Goal: Task Accomplishment & Management: Manage account settings

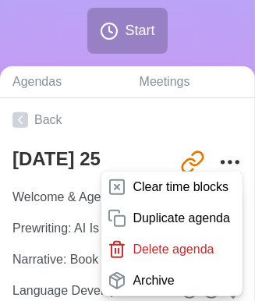
scroll to position [267, 0]
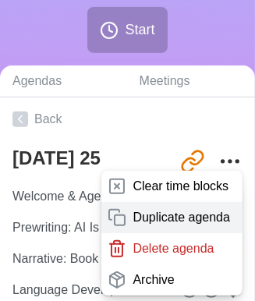
click at [183, 209] on p "Duplicate agenda" at bounding box center [180, 217] width 97 height 19
type textarea "[DATE] 25 copy"
type input "[URL][DOMAIN_NAME]"
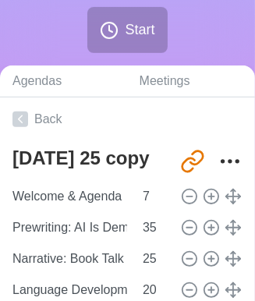
type textarea "[DATE] 25"
type input "[URL][DOMAIN_NAME]"
type textarea "[DATE] 25 copy"
type input "[URL][DOMAIN_NAME]"
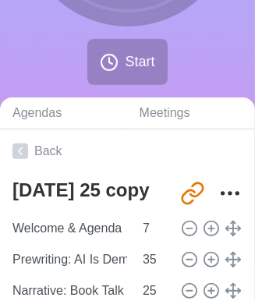
scroll to position [235, 0]
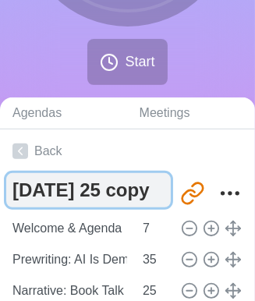
click at [131, 185] on textarea "[DATE] 25 copy" at bounding box center [88, 190] width 164 height 34
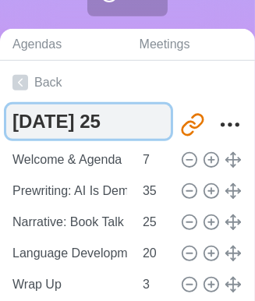
scroll to position [304, 0]
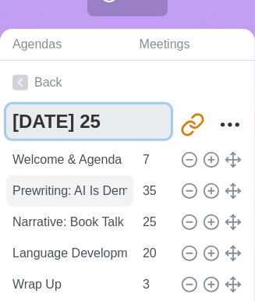
type textarea "[DATE] 25"
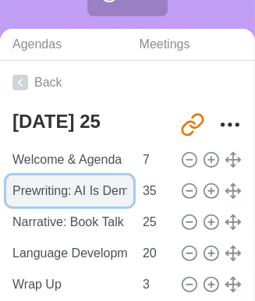
click at [57, 190] on input "Prewriting: AI Is Demolishing My Education" at bounding box center [69, 190] width 127 height 31
click at [85, 185] on input "Writing: AI Is Demolishing My Education" at bounding box center [69, 190] width 127 height 31
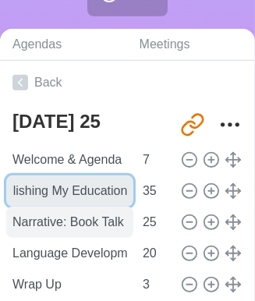
type input "Writing: AI Is Demolishing My Education"
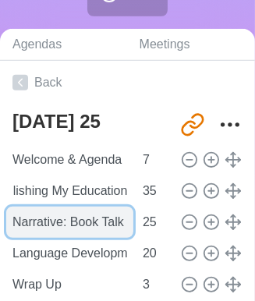
scroll to position [0, 0]
click at [62, 222] on input "Narrative: Book Talk Presentation" at bounding box center [69, 221] width 127 height 31
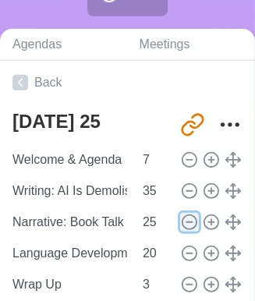
click at [181, 222] on icon at bounding box center [189, 221] width 17 height 17
type input "Language Development: Vocab or Grammar"
type input "20"
type input "Wrap Up"
type input "3"
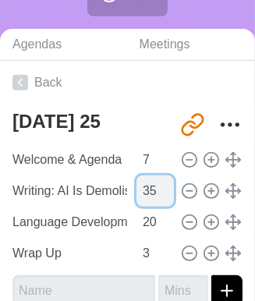
click at [136, 189] on input "35" at bounding box center [154, 190] width 37 height 31
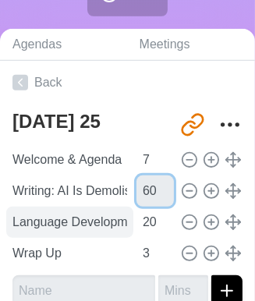
type input "60"
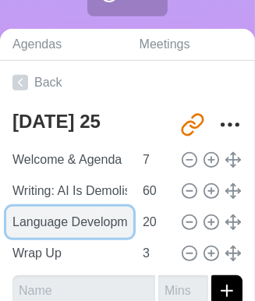
click at [114, 220] on input "Language Development: Vocab or Grammar" at bounding box center [69, 221] width 127 height 31
type input "Language Development: Vocab or Grammar, or Book Talk Project"
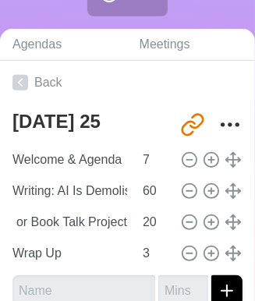
scroll to position [0, 0]
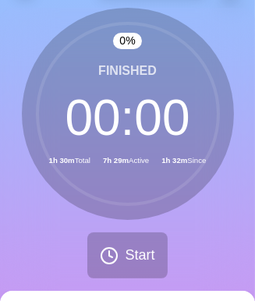
scroll to position [0, 8]
